Goal: Check status

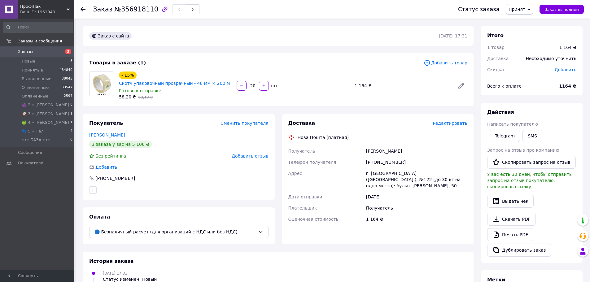
click at [85, 7] on div at bounding box center [82, 9] width 5 height 6
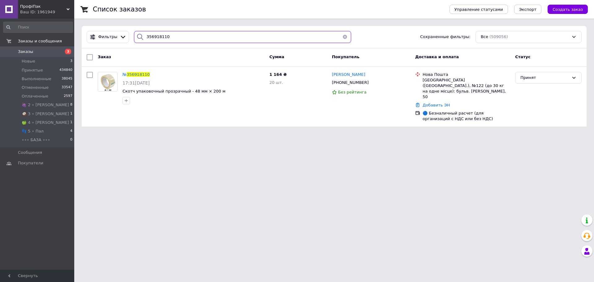
drag, startPoint x: 143, startPoint y: 32, endPoint x: 80, endPoint y: 27, distance: 63.7
click at [80, 27] on div "Список заказов Управление статусами Экспорт Создать заказ Фильтры 356918110 Сох…" at bounding box center [334, 67] width 520 height 134
paste input "7618"
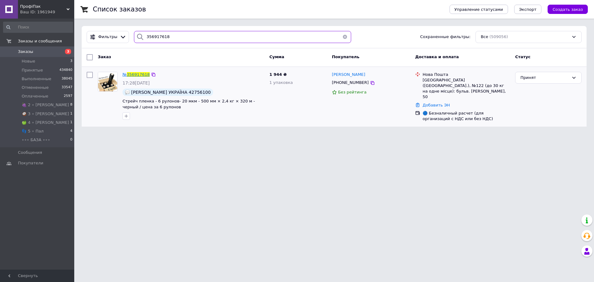
type input "356917618"
click at [145, 74] on span "356917618" at bounding box center [138, 74] width 23 height 5
